Goal: Task Accomplishment & Management: Use online tool/utility

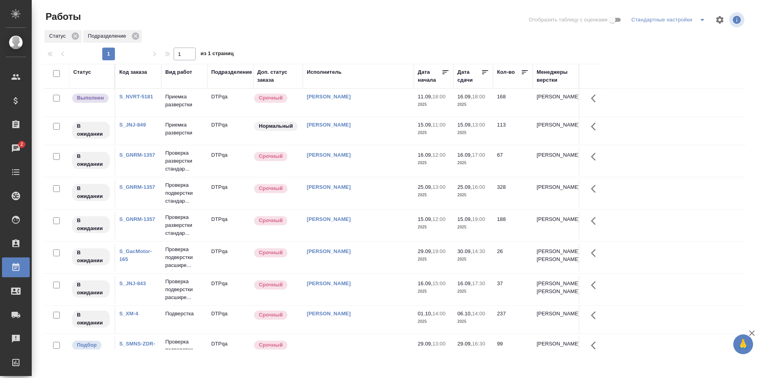
click at [384, 227] on td "[PERSON_NAME]" at bounding box center [358, 225] width 111 height 28
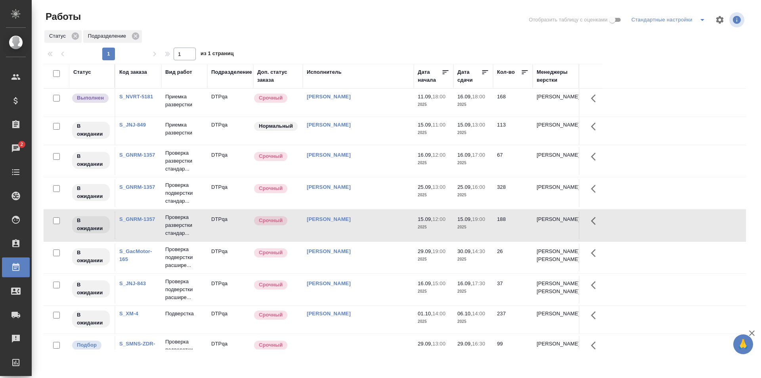
click at [384, 227] on td "Исмагилова Диана" at bounding box center [358, 225] width 111 height 28
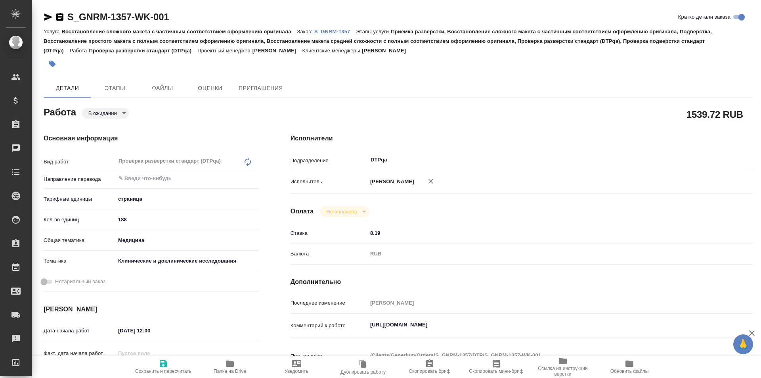
type textarea "x"
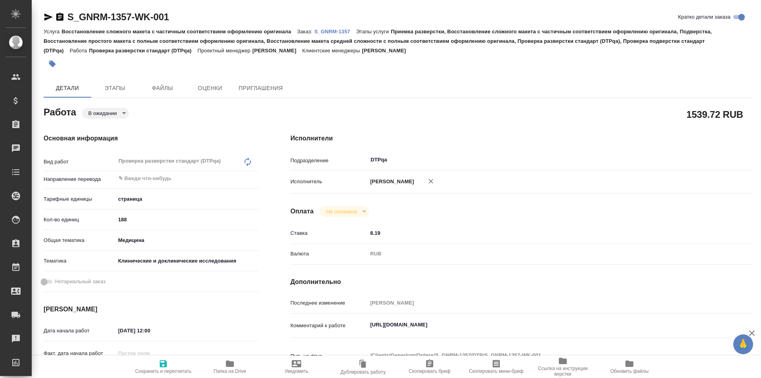
type textarea "x"
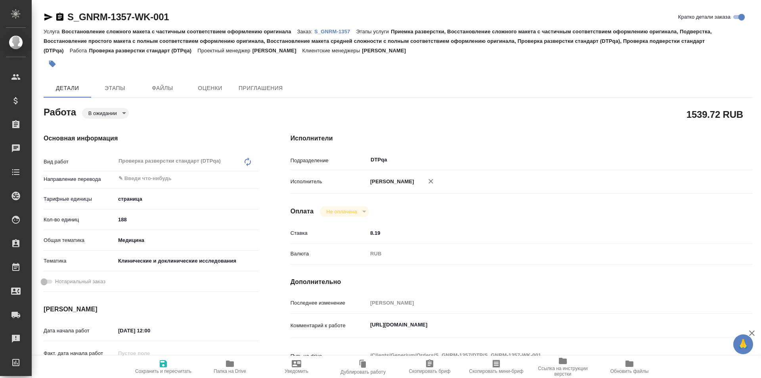
type textarea "x"
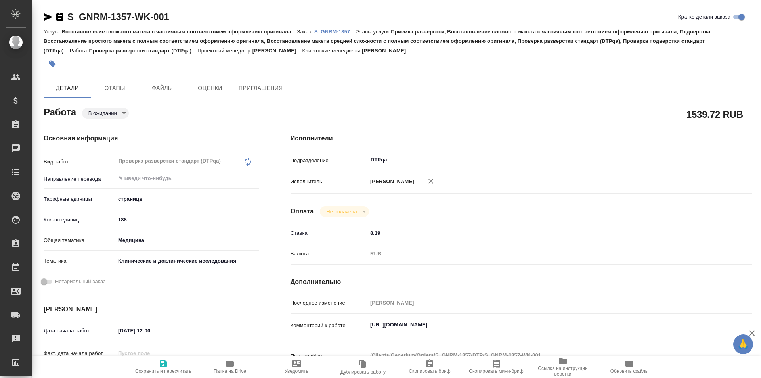
type textarea "x"
drag, startPoint x: 528, startPoint y: 325, endPoint x: 356, endPoint y: 327, distance: 171.9
click at [356, 327] on div "Комментарий к работе [URL][DOMAIN_NAME] x" at bounding box center [520, 326] width 461 height 18
type textarea "x"
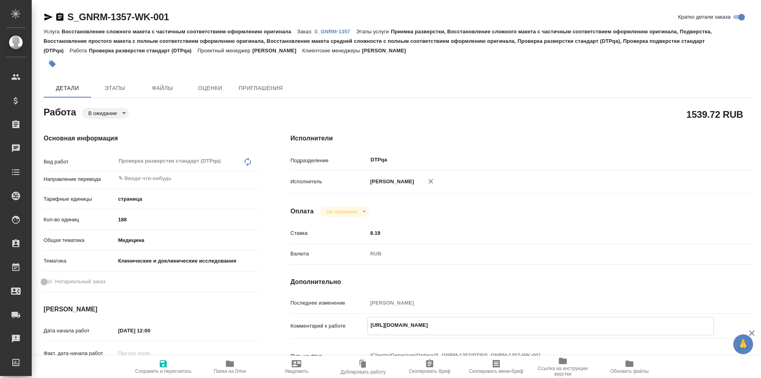
type textarea "x"
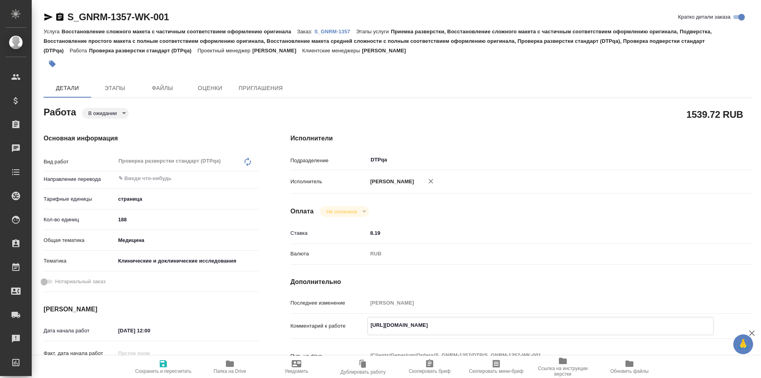
type textarea "x"
drag, startPoint x: 179, startPoint y: 17, endPoint x: 61, endPoint y: 15, distance: 118.9
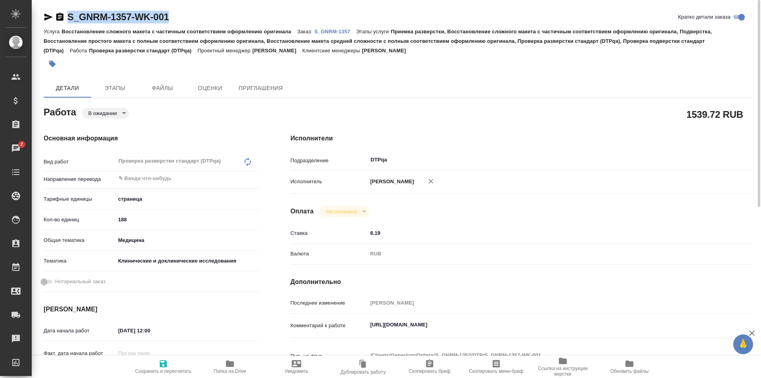
click at [61, 15] on div "S_GNRM-1357-WK-001 Кратко детали заказа" at bounding box center [398, 17] width 708 height 13
copy link "S_GNRM-1357-WK-001"
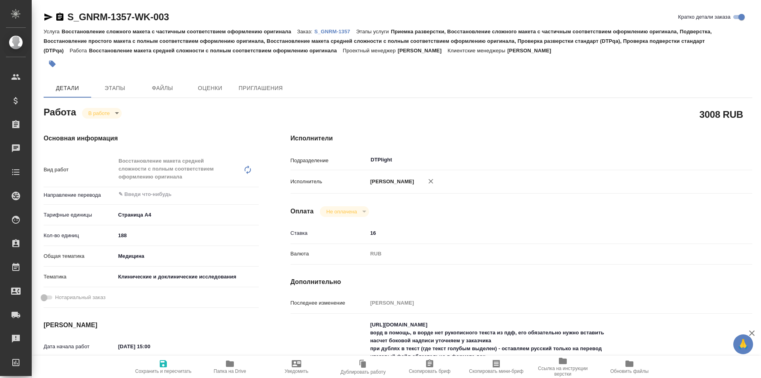
type textarea "x"
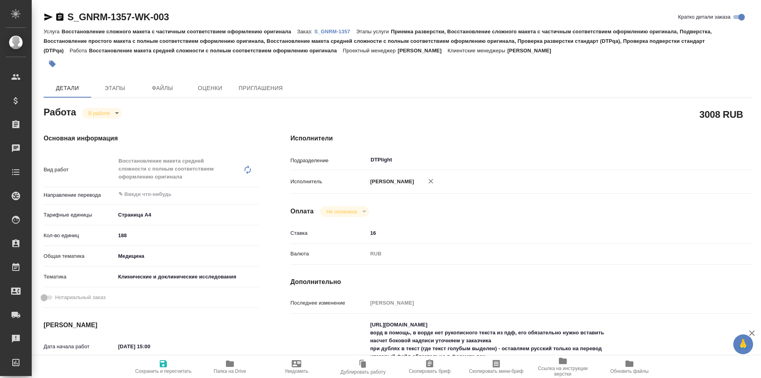
type textarea "x"
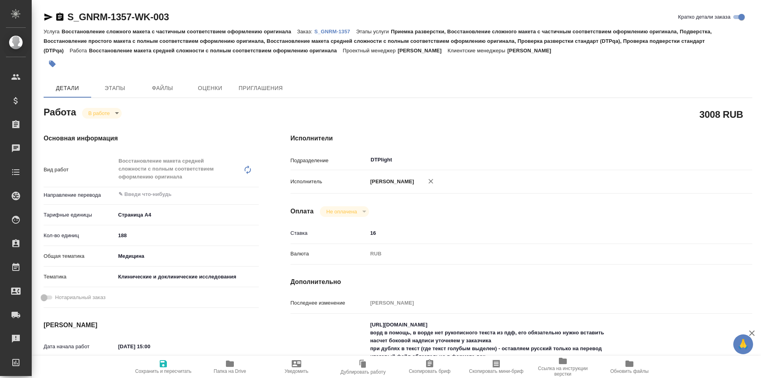
type textarea "x"
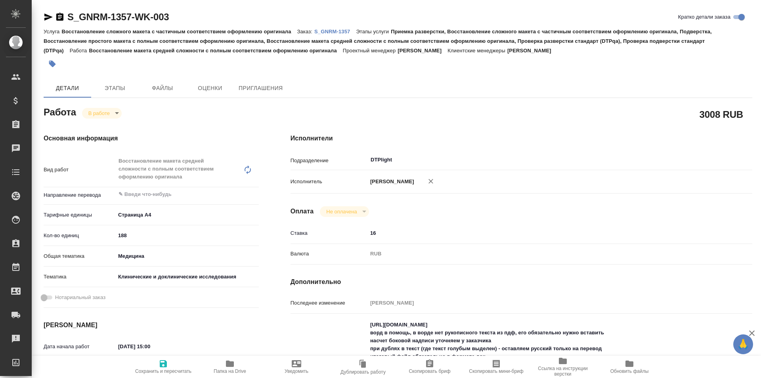
type textarea "x"
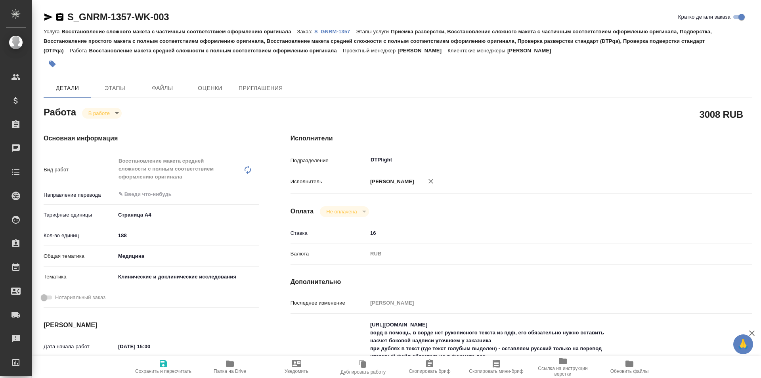
type textarea "x"
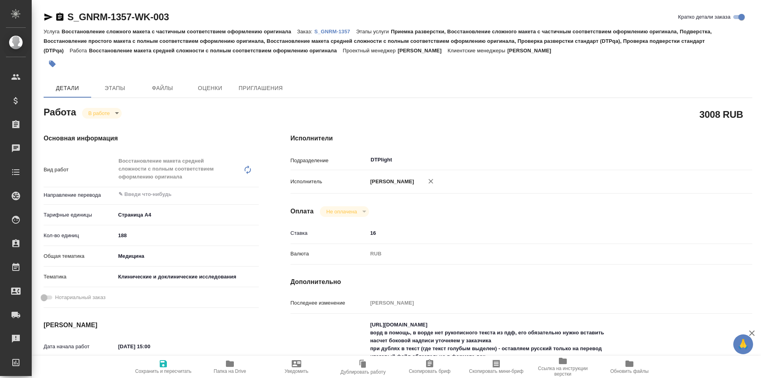
scroll to position [79, 0]
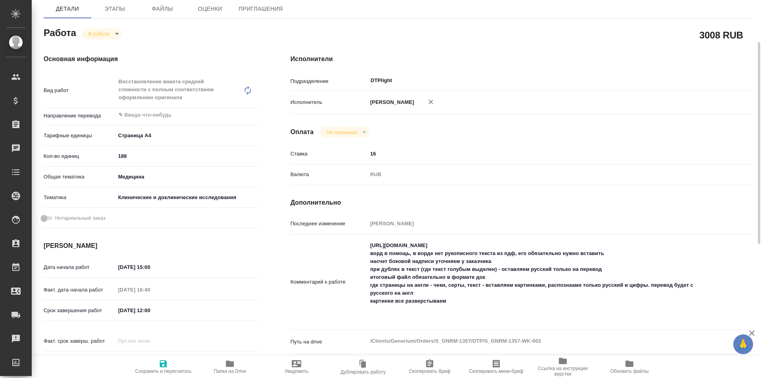
type textarea "x"
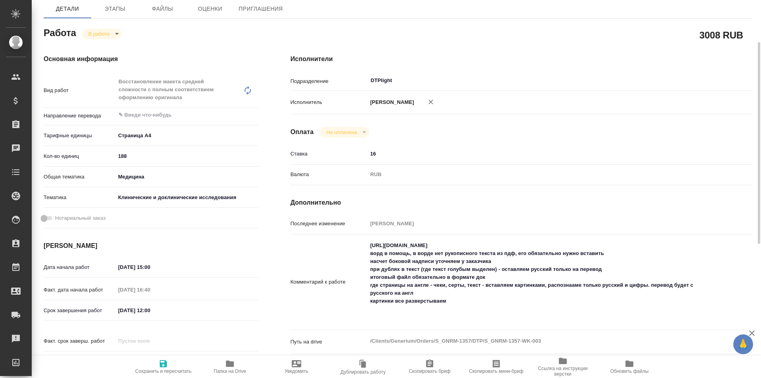
type textarea "x"
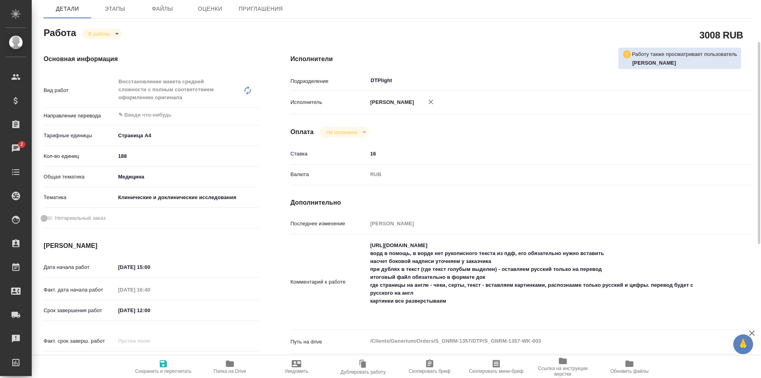
scroll to position [119, 0]
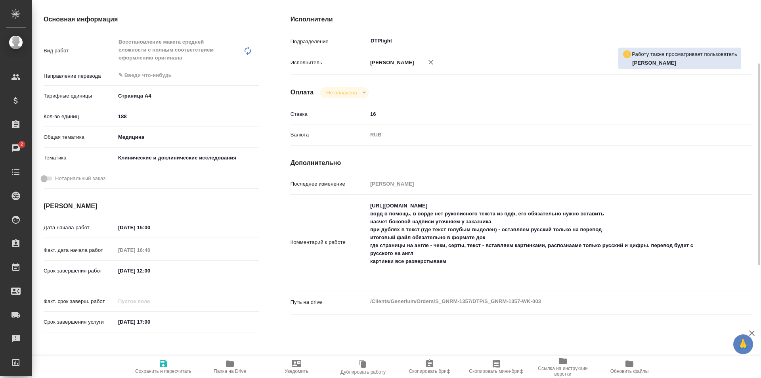
click at [229, 365] on icon "button" at bounding box center [230, 363] width 8 height 6
